Goal: Check status: Check status

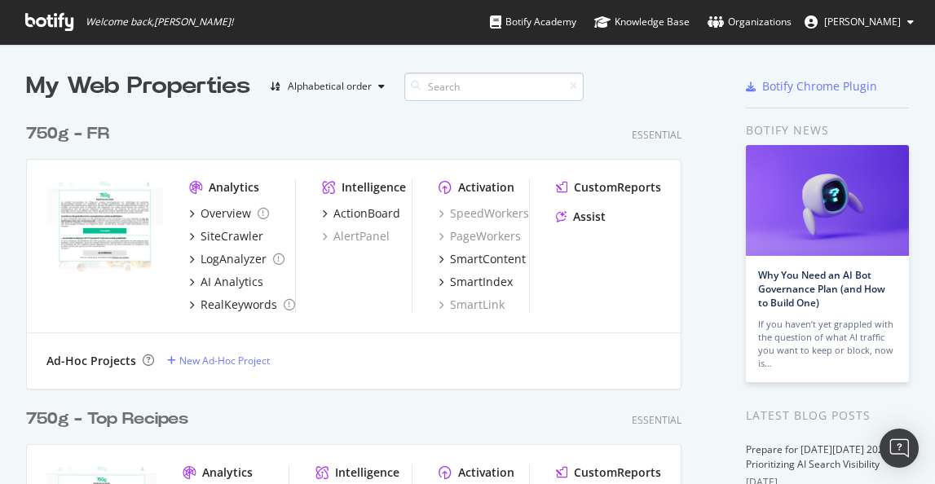
click at [435, 84] on input at bounding box center [493, 87] width 179 height 29
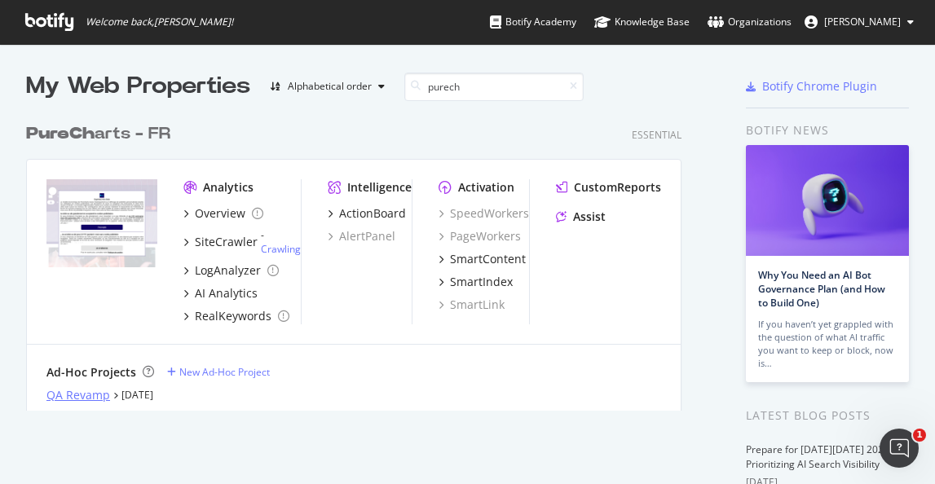
type input "purech"
click at [97, 395] on div "QA Revamp" at bounding box center [78, 395] width 64 height 16
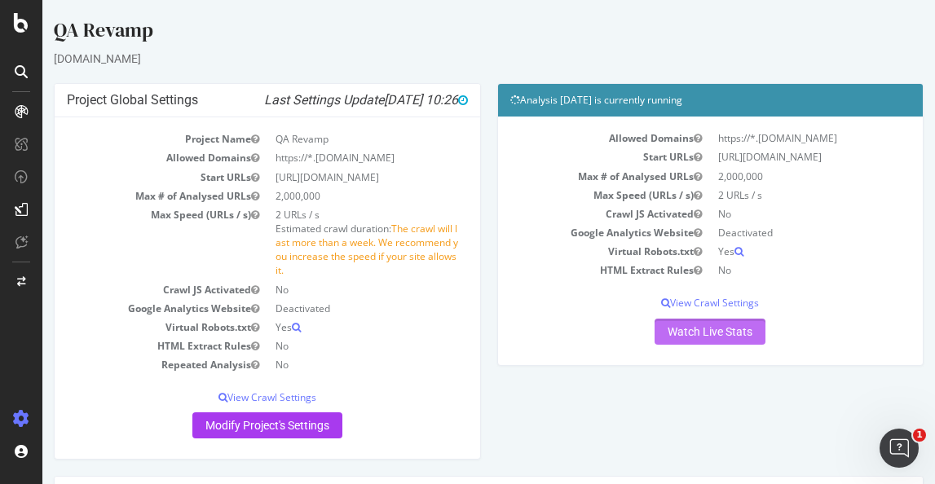
click at [676, 345] on link "Watch Live Stats" at bounding box center [710, 332] width 111 height 26
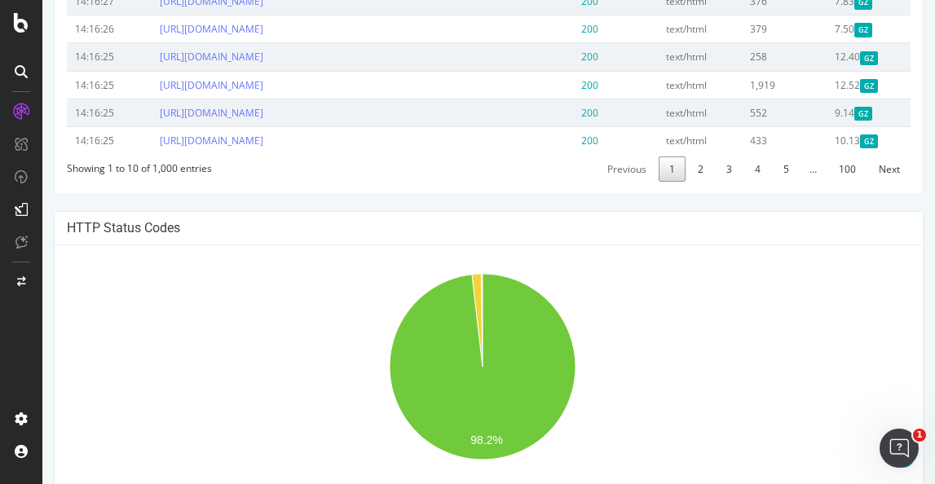
scroll to position [1053, 0]
